Goal: Submit feedback/report problem

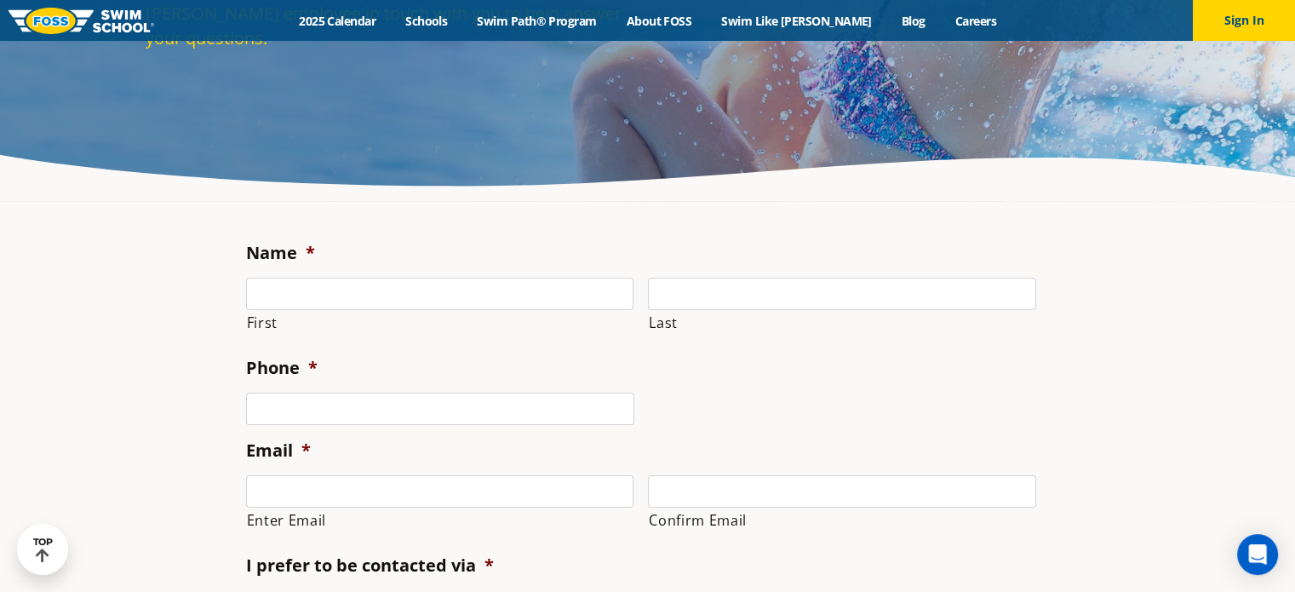
scroll to position [85, 0]
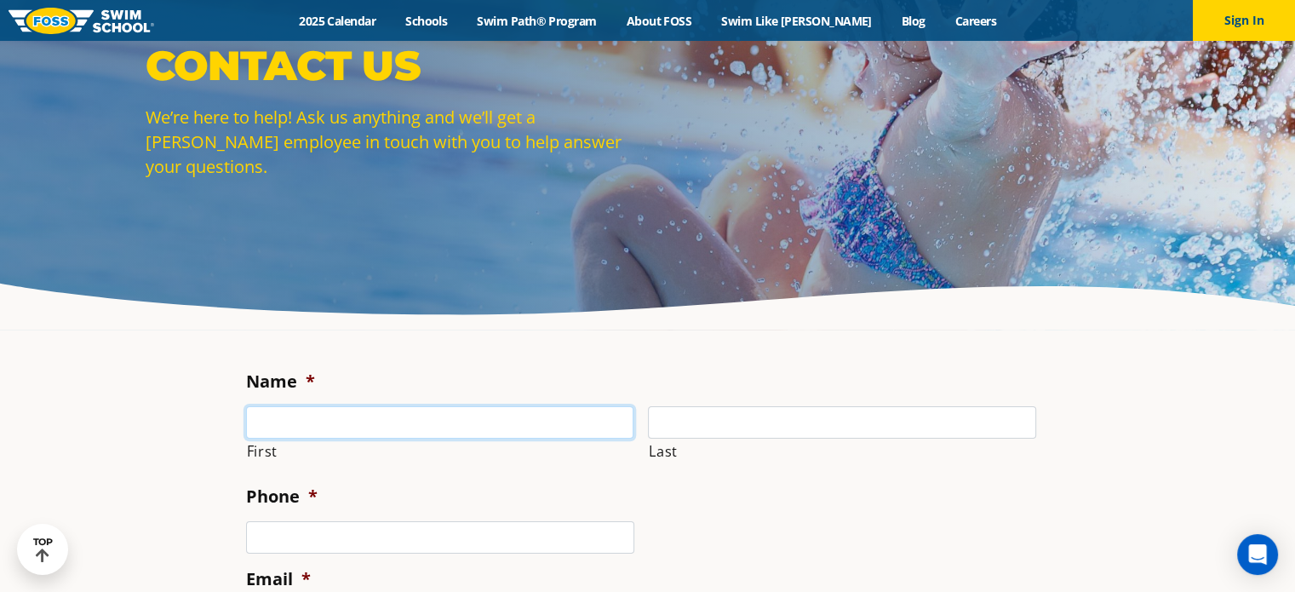
click at [332, 411] on input "First" at bounding box center [440, 422] width 388 height 32
type input "[PERSON_NAME]"
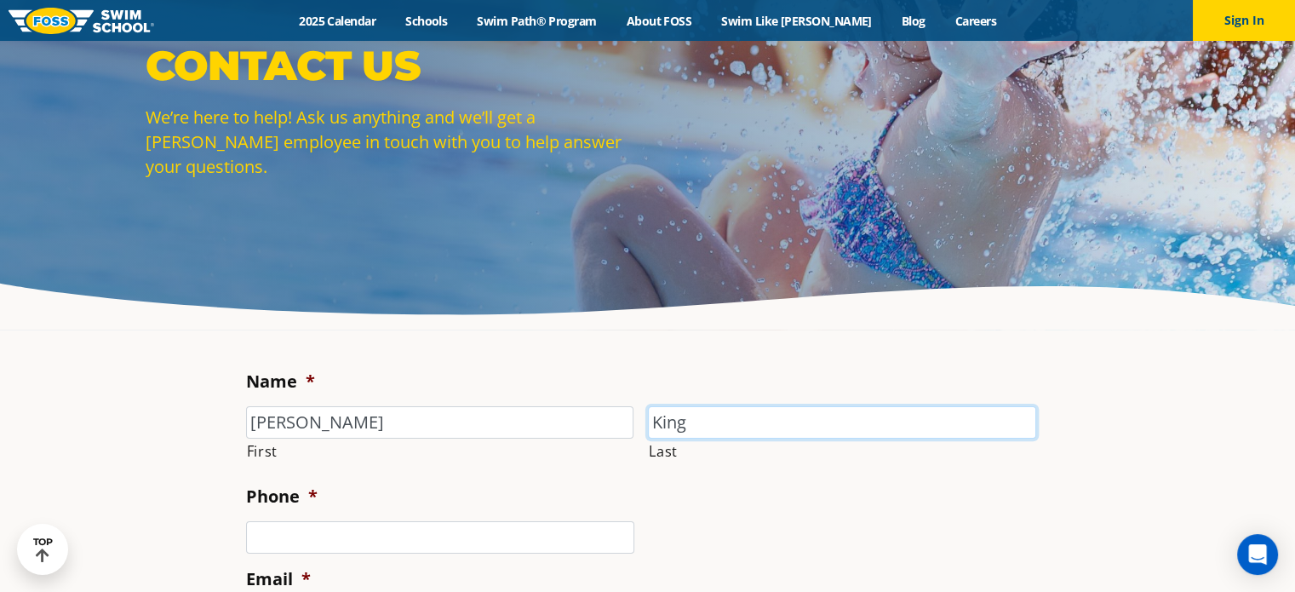
type input "King"
type input "[PHONE_NUMBER]"
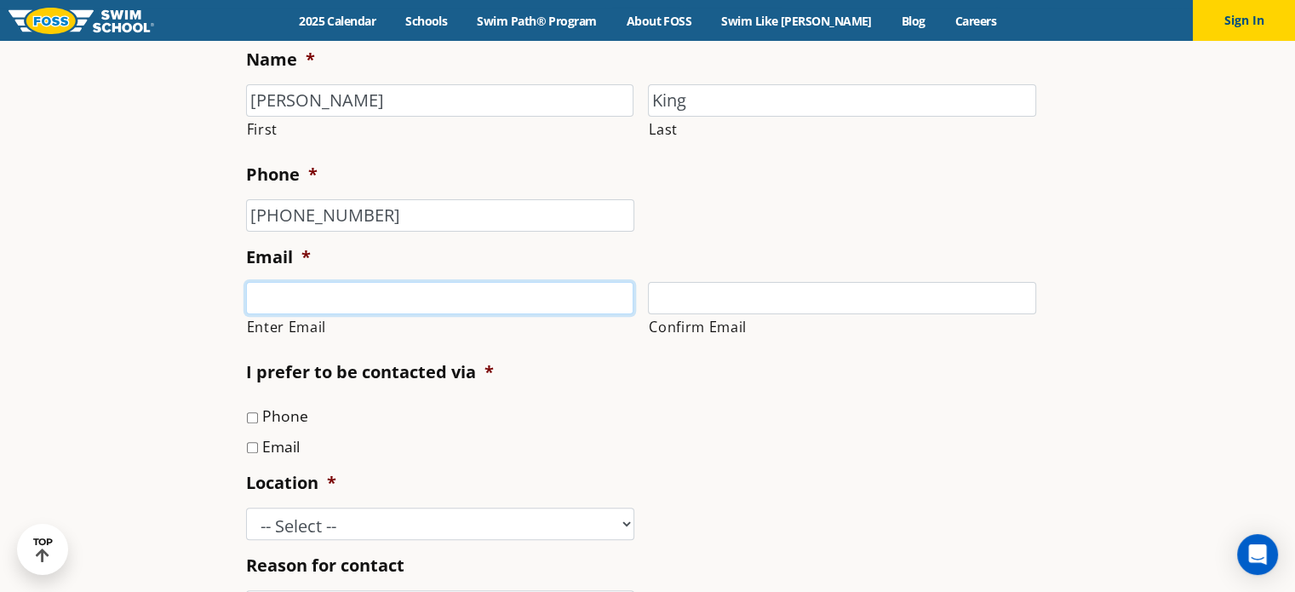
scroll to position [408, 0]
type input "[EMAIL_ADDRESS][DOMAIN_NAME]"
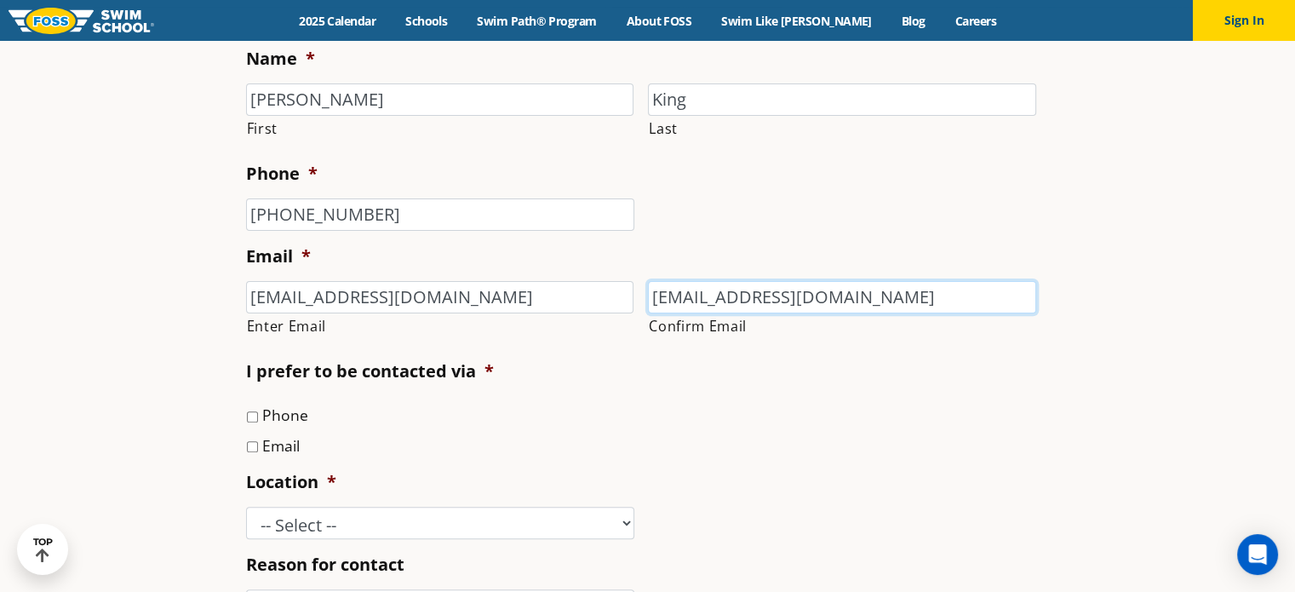
type input "[EMAIL_ADDRESS][DOMAIN_NAME]"
click at [255, 445] on input "Email" at bounding box center [252, 446] width 11 height 11
checkbox input "true"
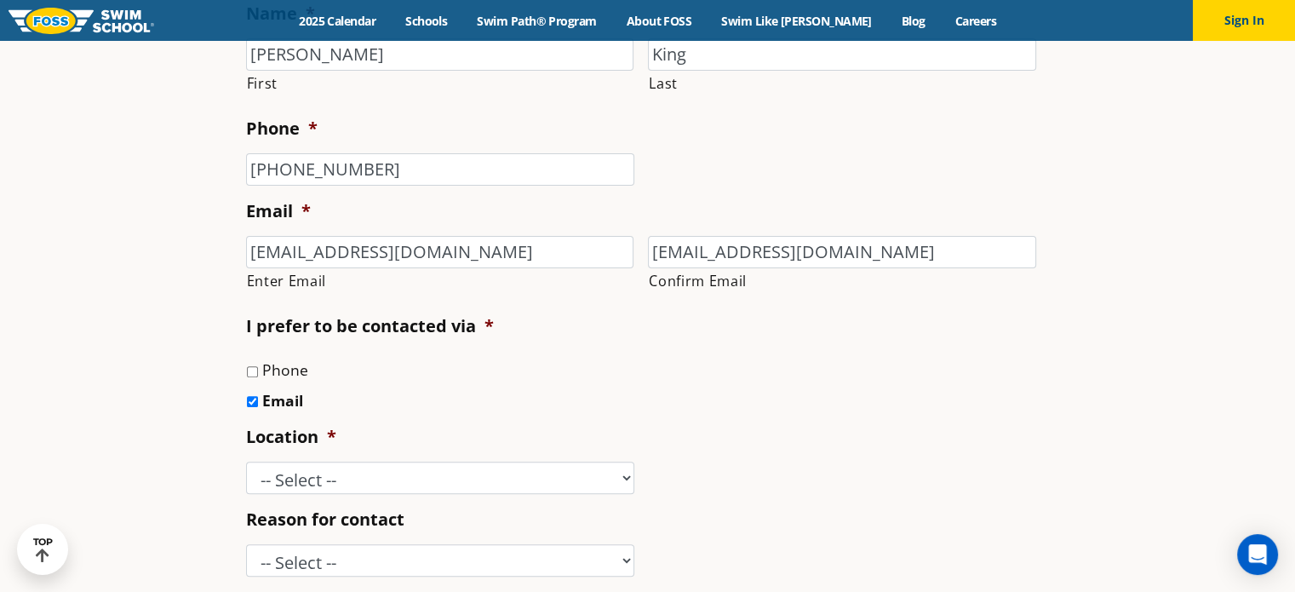
scroll to position [493, 0]
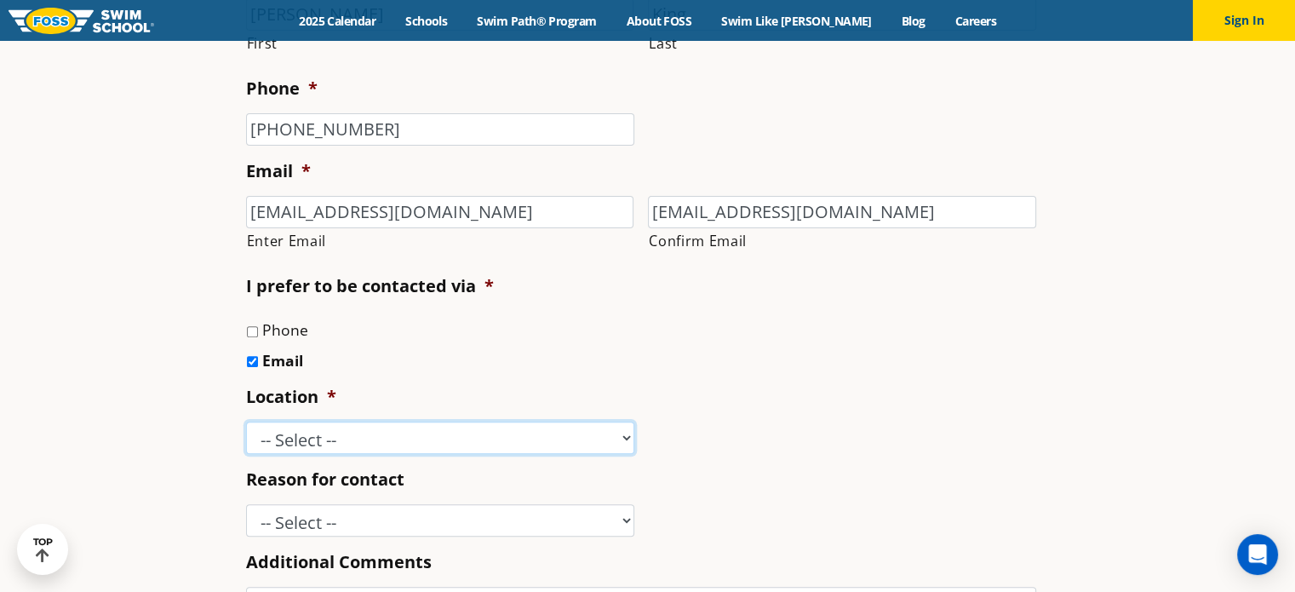
click at [426, 439] on select "-- Select -- [GEOGRAPHIC_DATA], [GEOGRAPHIC_DATA] [GEOGRAPHIC_DATA] [GEOGRAPHIC…" at bounding box center [440, 437] width 388 height 32
select select "LNT"
click at [246, 421] on select "-- Select -- [GEOGRAPHIC_DATA], [GEOGRAPHIC_DATA] [GEOGRAPHIC_DATA] [GEOGRAPHIC…" at bounding box center [440, 437] width 388 height 32
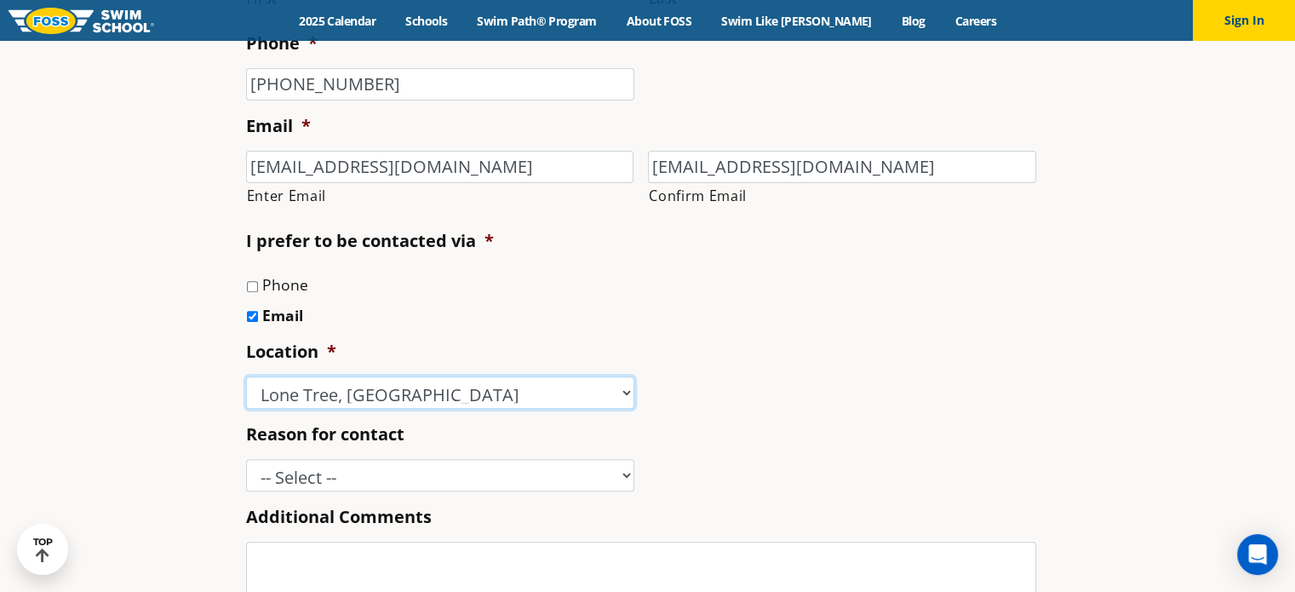
scroll to position [663, 0]
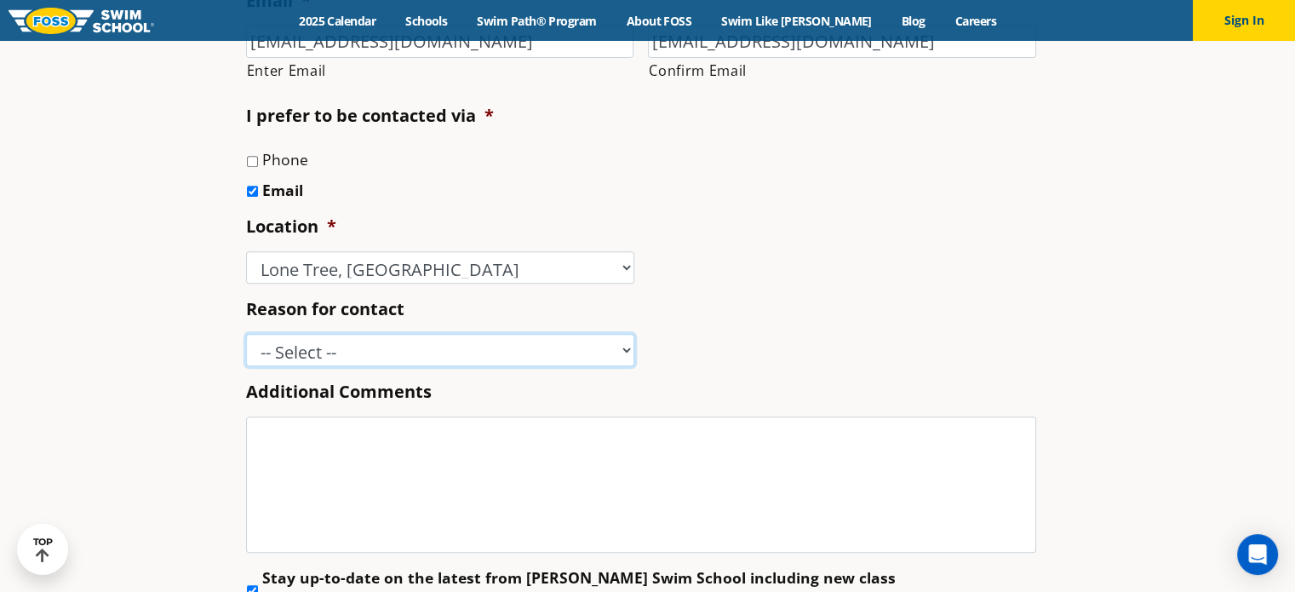
click at [488, 342] on select "-- Select -- Enrollment issue Program question What level is best for my child?…" at bounding box center [440, 350] width 388 height 32
select select "Speak with a manager"
click at [246, 334] on select "-- Select -- Enrollment issue Program question What level is best for my child?…" at bounding box center [440, 350] width 388 height 32
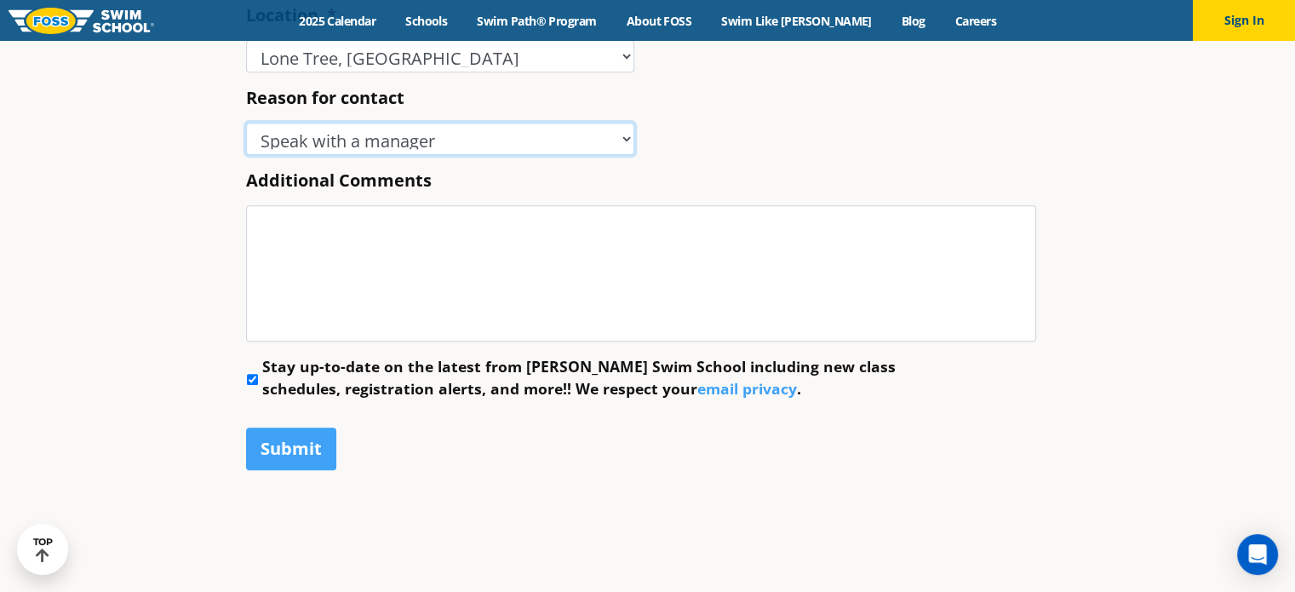
scroll to position [918, 0]
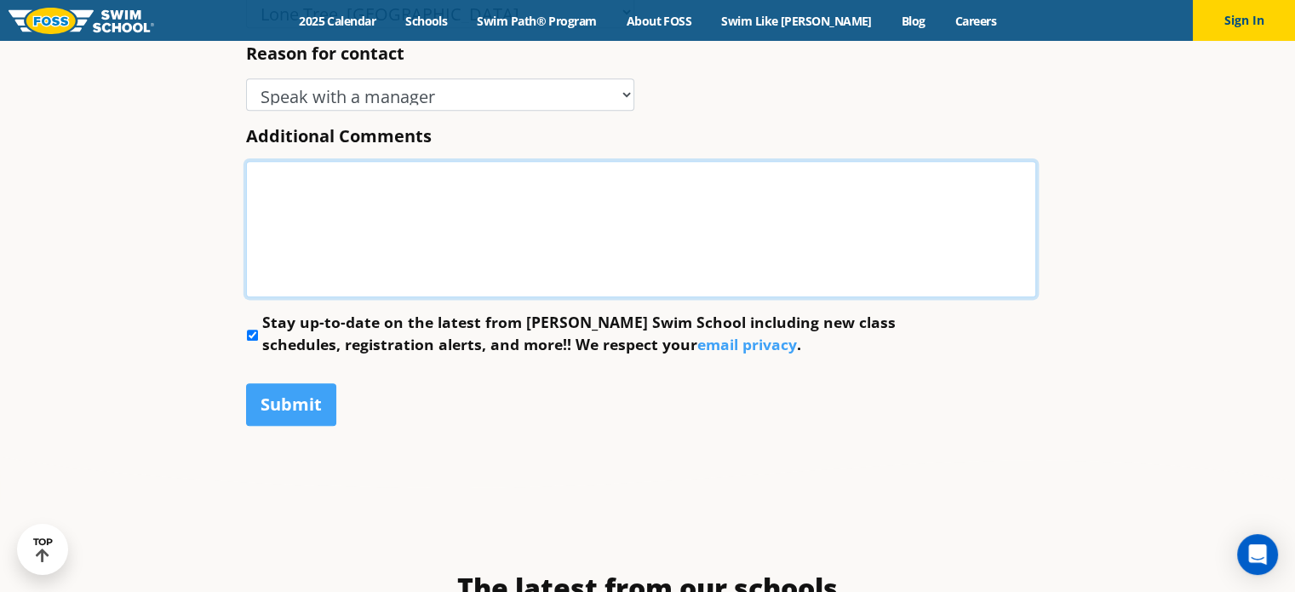
click at [452, 257] on textarea "Additional Comments" at bounding box center [641, 229] width 790 height 136
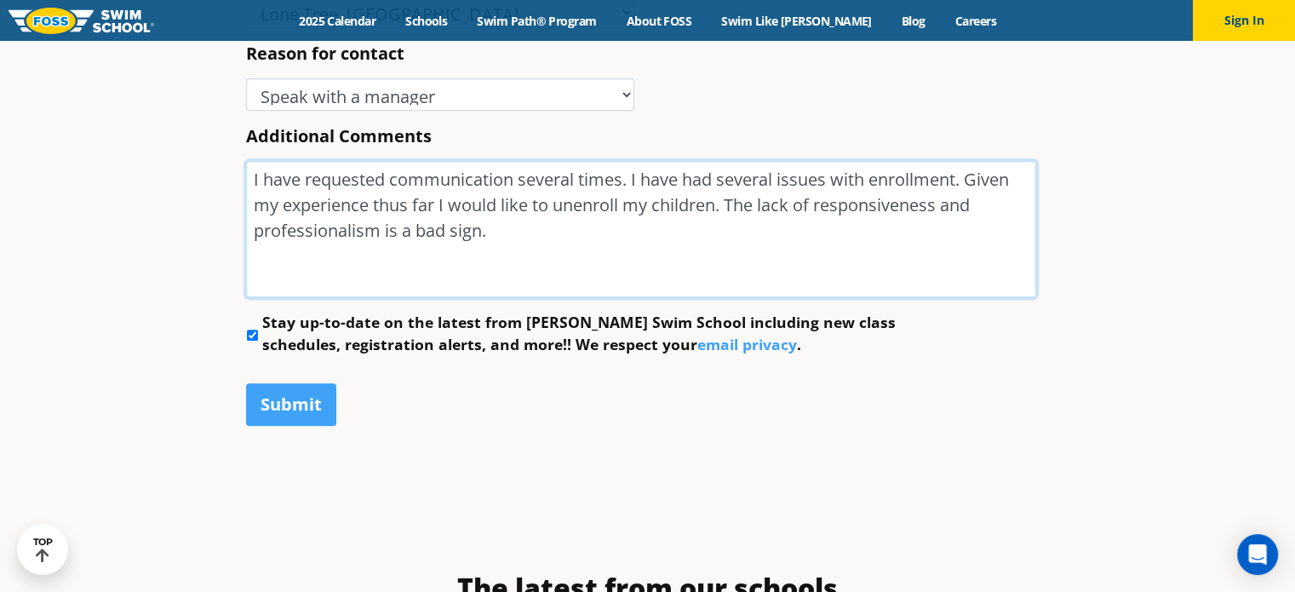
type textarea "I have requested communication several times. I have had several issues with en…"
click at [248, 336] on input "Stay up-to-date on the latest from [PERSON_NAME] Swim School including new clas…" at bounding box center [252, 334] width 11 height 11
checkbox input "false"
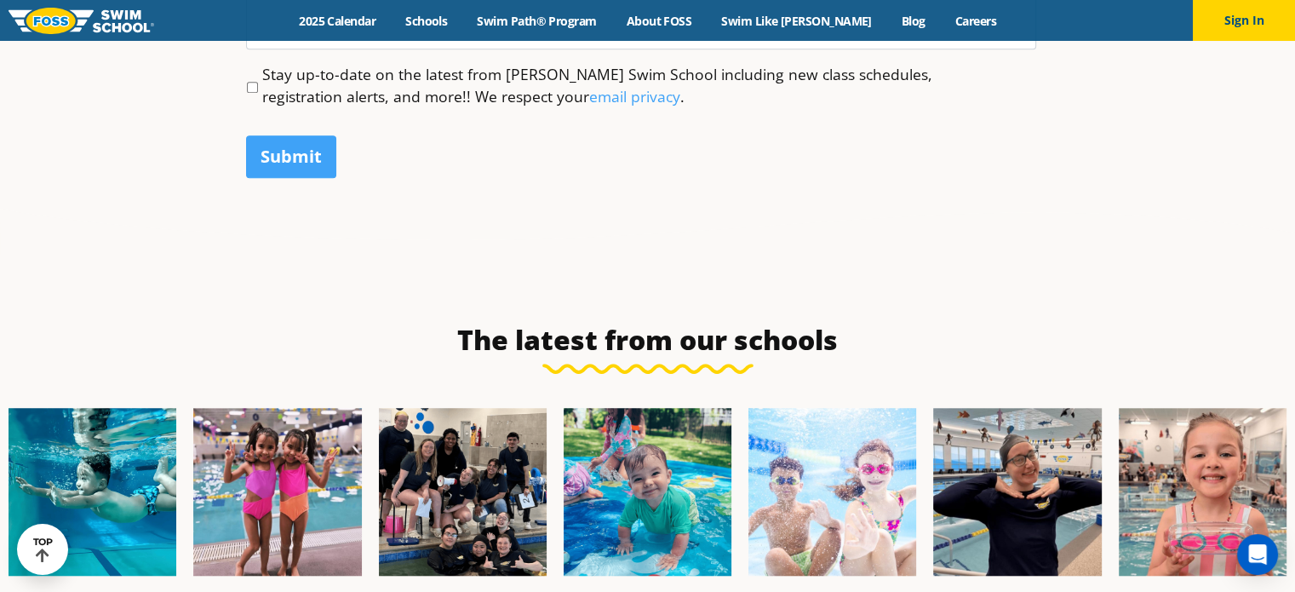
scroll to position [1174, 0]
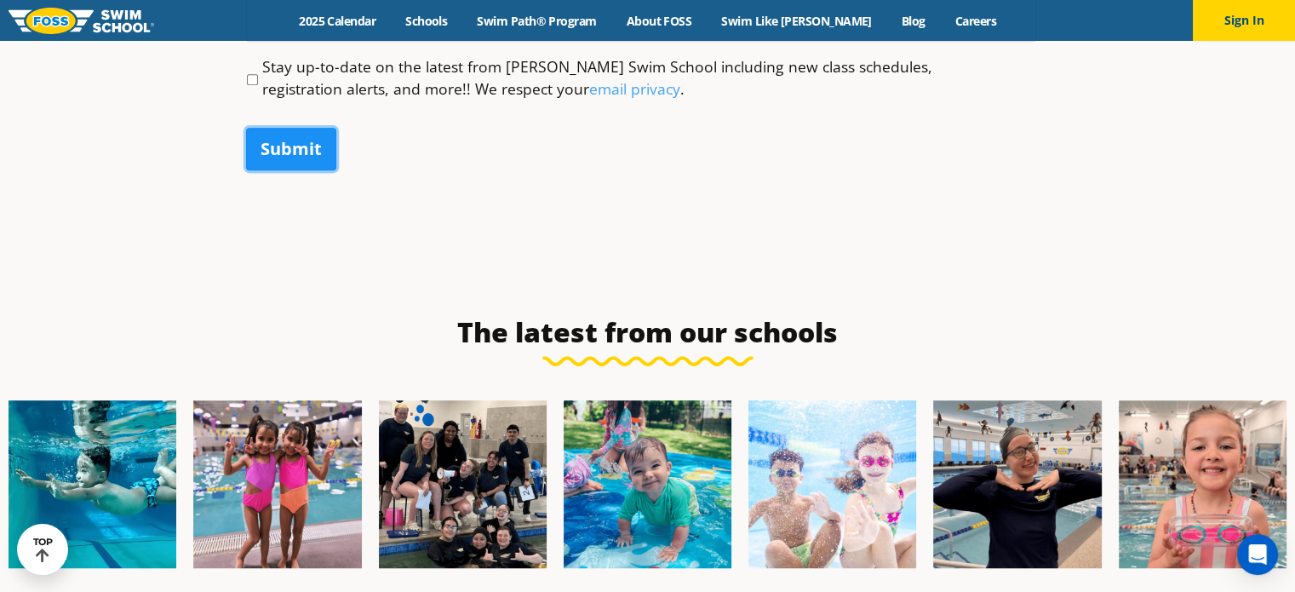
click at [306, 146] on input "Submit" at bounding box center [291, 149] width 90 height 43
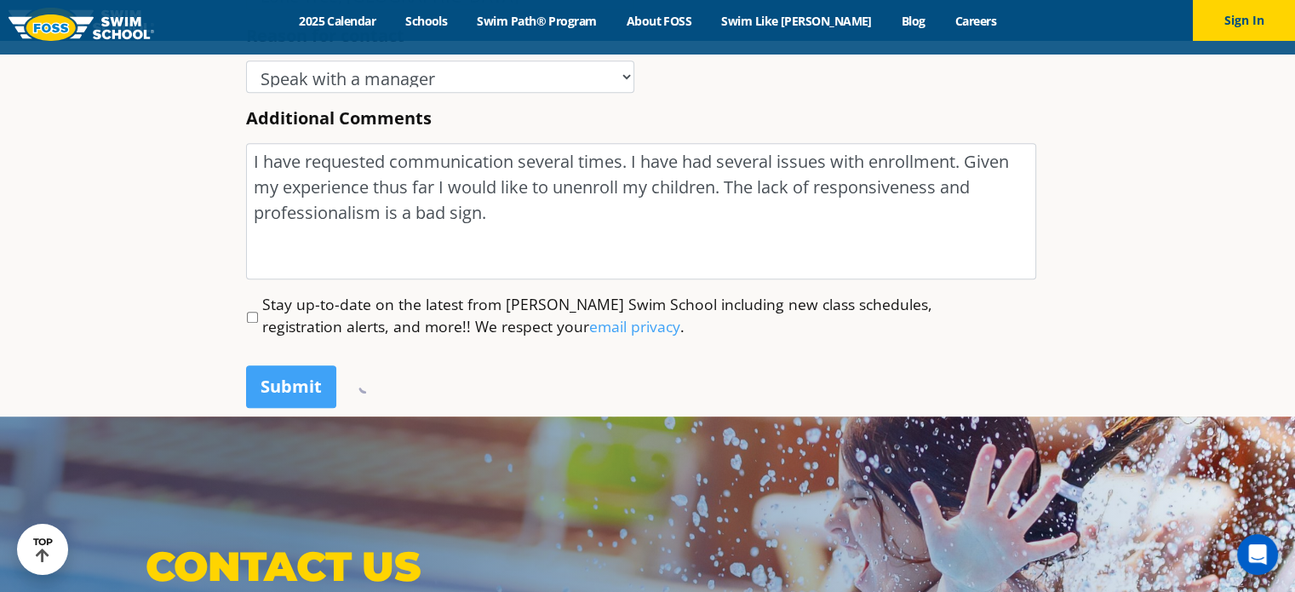
scroll to position [0, 0]
